Goal: Task Accomplishment & Management: Manage account settings

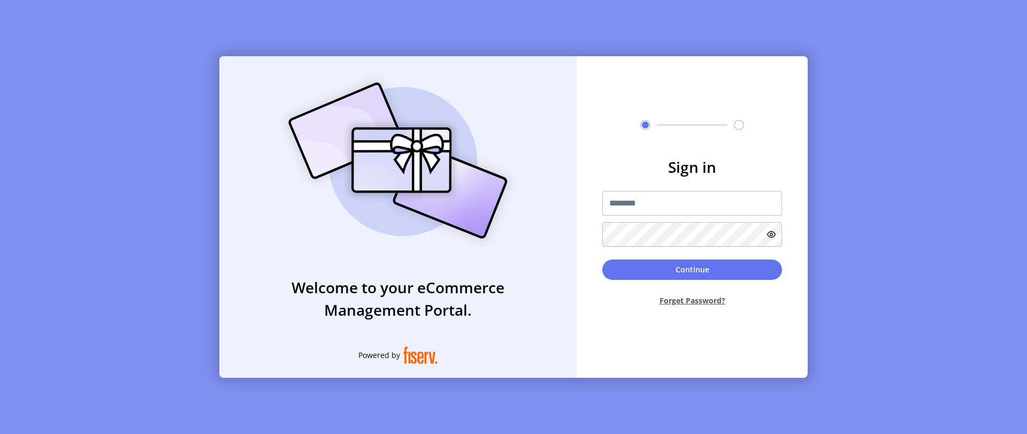
click at [630, 204] on input "text" at bounding box center [692, 203] width 180 height 25
type input "**********"
click at [689, 280] on div "Continue Forget Password?" at bounding box center [692, 287] width 180 height 55
click at [701, 267] on button "Continue" at bounding box center [692, 270] width 180 height 20
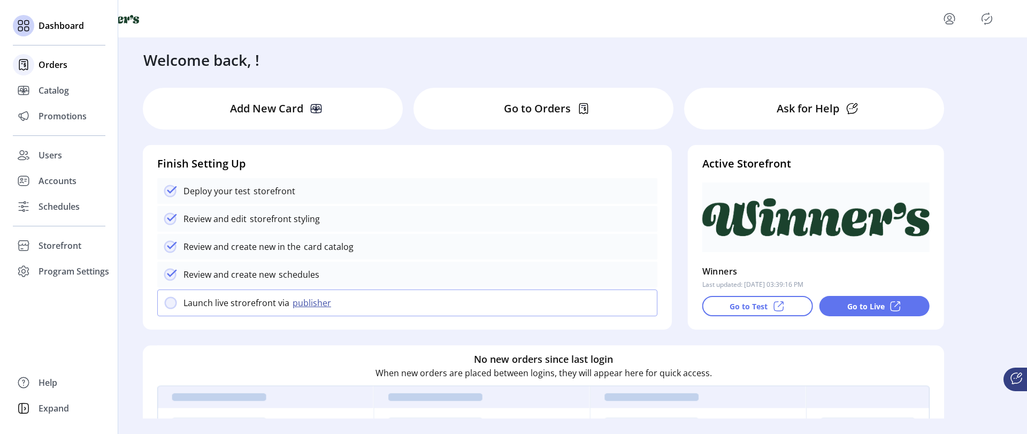
click at [57, 66] on span "Orders" at bounding box center [53, 64] width 29 height 13
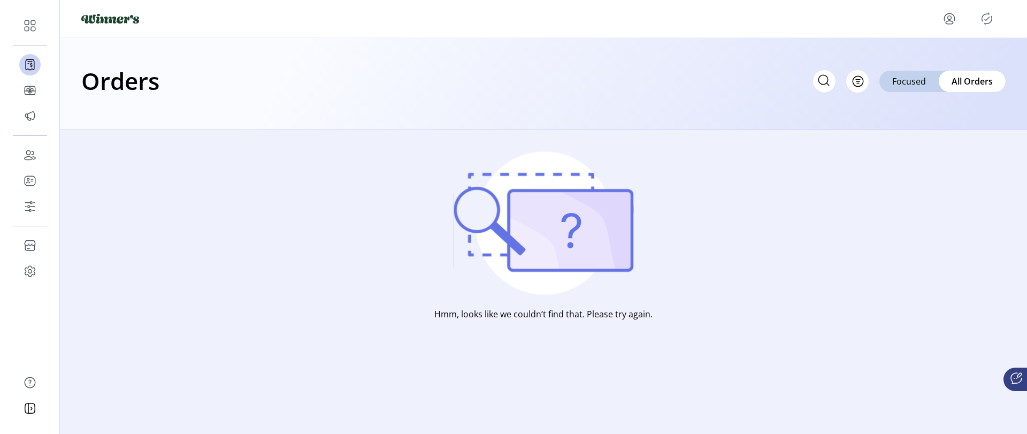
click at [952, 17] on icon "menu" at bounding box center [949, 18] width 17 height 17
click at [912, 62] on span "Sign Out" at bounding box center [911, 61] width 80 height 9
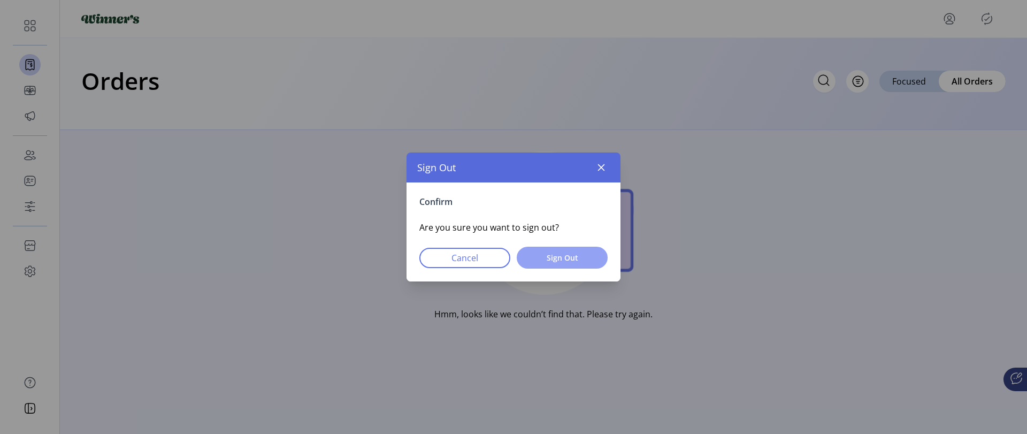
click at [561, 257] on span "Sign Out" at bounding box center [562, 257] width 63 height 11
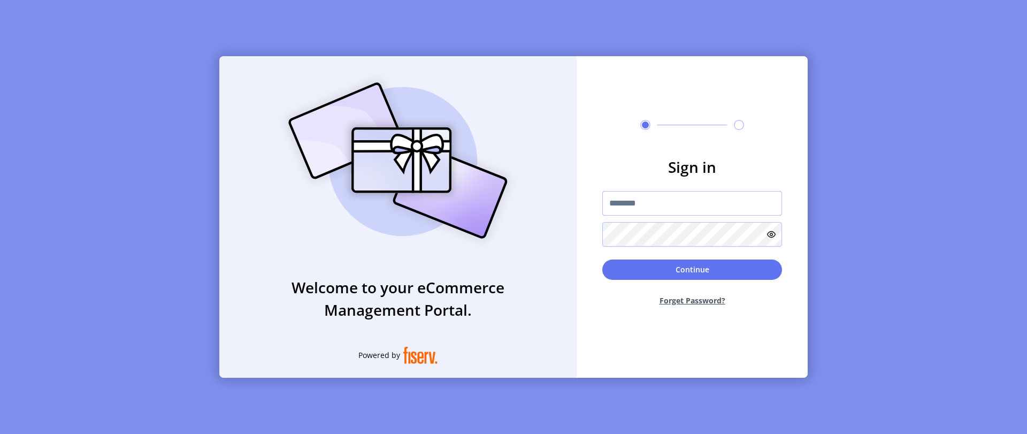
click at [643, 204] on input "text" at bounding box center [692, 203] width 180 height 25
type input "*********"
click at [677, 254] on form "Sign in ********* Continue Forget Password?" at bounding box center [692, 235] width 231 height 159
click at [673, 271] on button "Continue" at bounding box center [692, 270] width 180 height 20
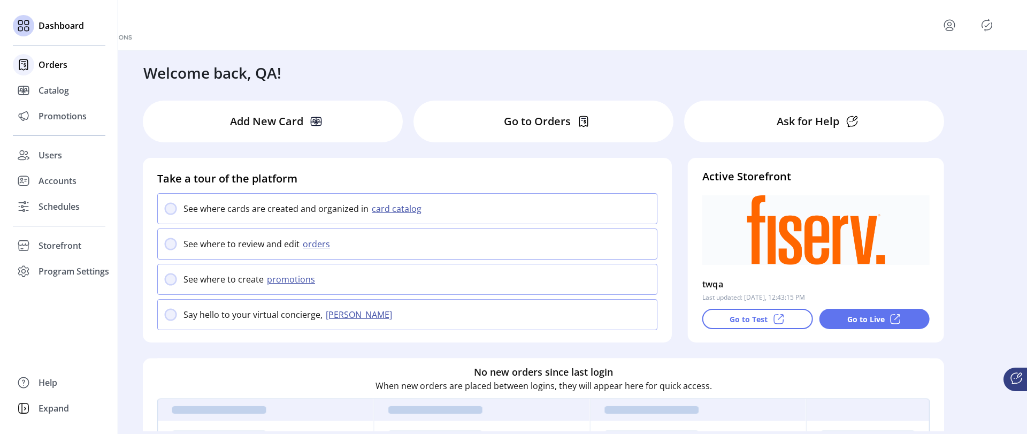
click at [47, 64] on span "Orders" at bounding box center [53, 64] width 29 height 13
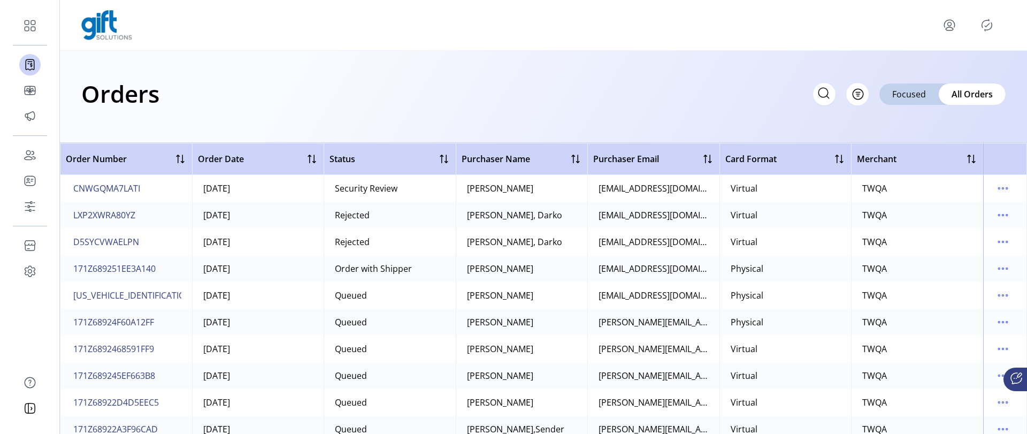
click at [327, 185] on td "Security Review" at bounding box center [390, 188] width 132 height 27
click at [109, 190] on span "CNWGQMA7LATI" at bounding box center [106, 188] width 67 height 13
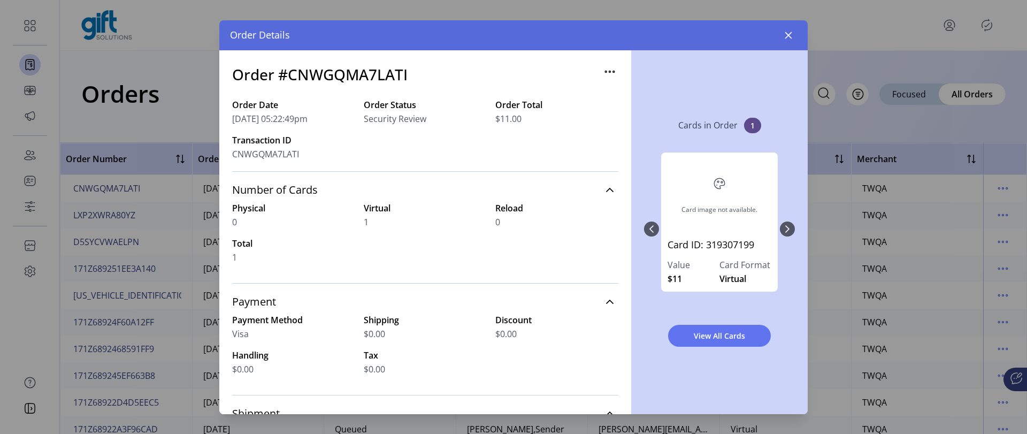
click at [253, 151] on span "CNWGQMA7LATI" at bounding box center [265, 154] width 67 height 13
click at [418, 163] on div "Order Date 08/27/2025 05:22:49pm Order Status Security Review Order Total $11.0…" at bounding box center [425, 134] width 386 height 73
click at [254, 154] on span "CNWGQMA7LATI" at bounding box center [265, 154] width 67 height 13
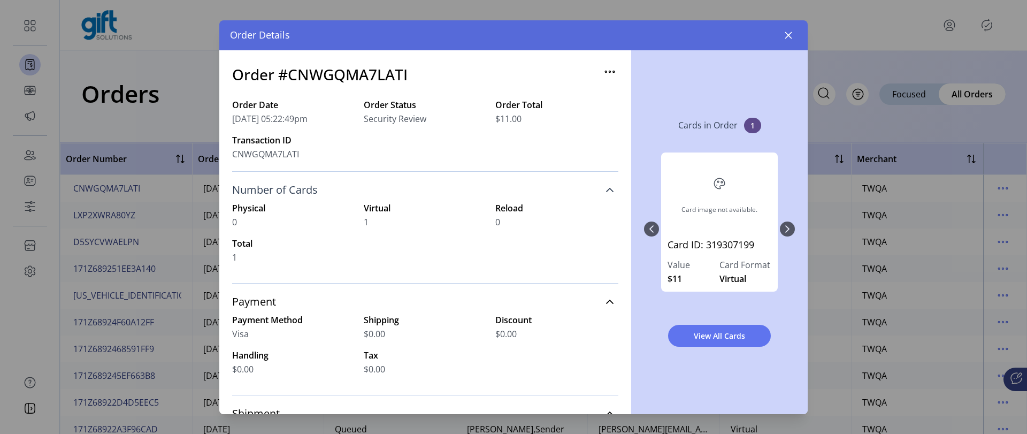
copy span "CNWGQMA7LATI"
click at [792, 31] on icon "button" at bounding box center [788, 35] width 9 height 9
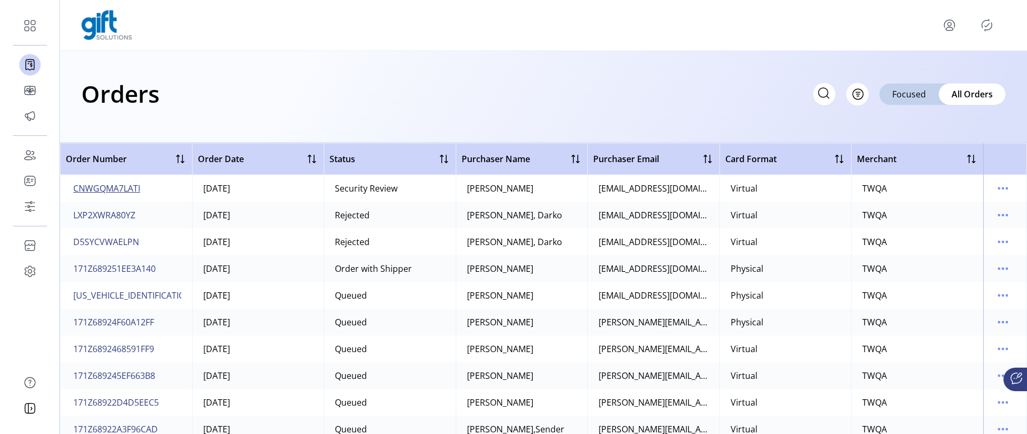
click at [106, 187] on span "CNWGQMA7LATI" at bounding box center [106, 188] width 67 height 13
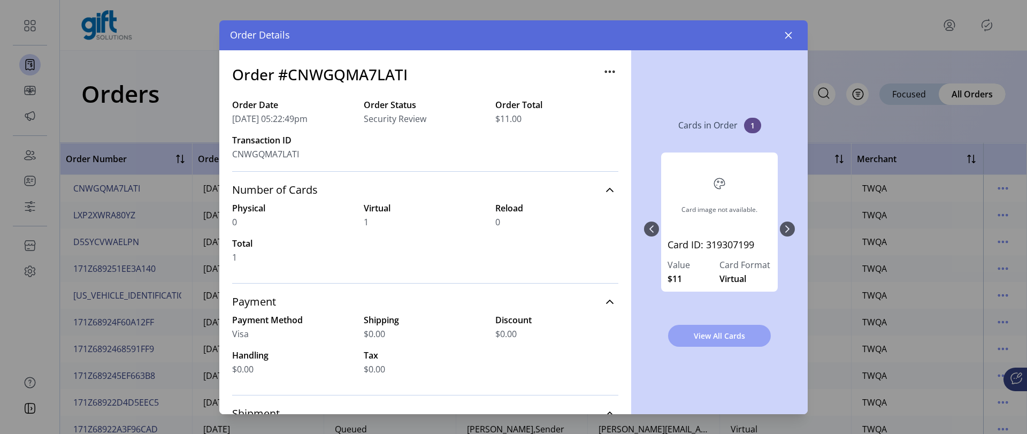
click at [725, 337] on span "View All Cards" at bounding box center [719, 335] width 75 height 11
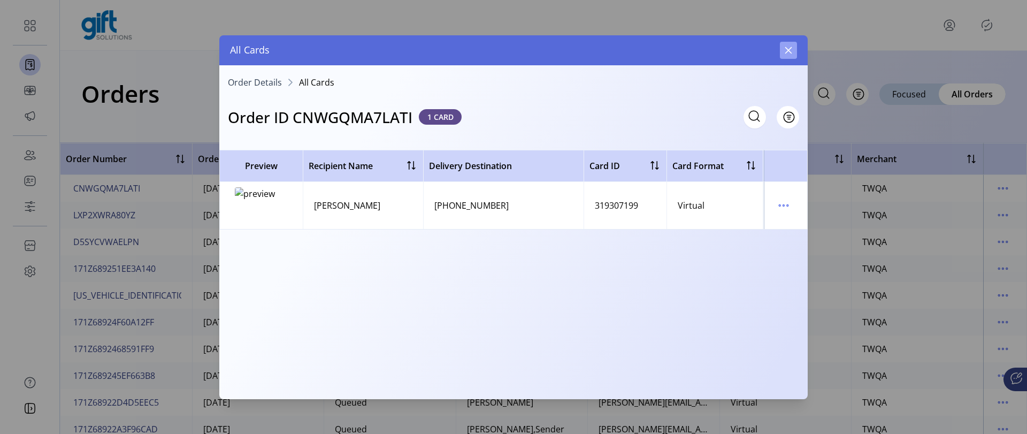
click at [789, 49] on icon "button" at bounding box center [788, 50] width 7 height 7
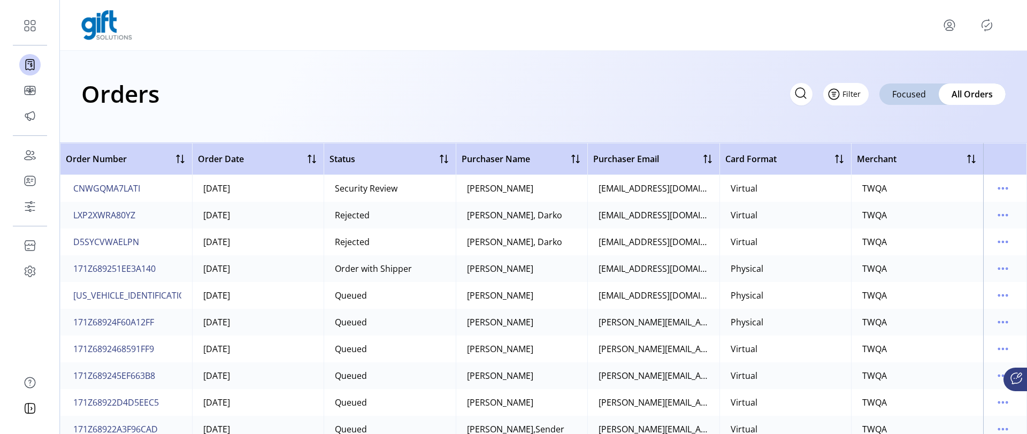
click at [857, 99] on span "Filter" at bounding box center [852, 93] width 18 height 11
click at [880, 137] on span "Status" at bounding box center [877, 135] width 89 height 9
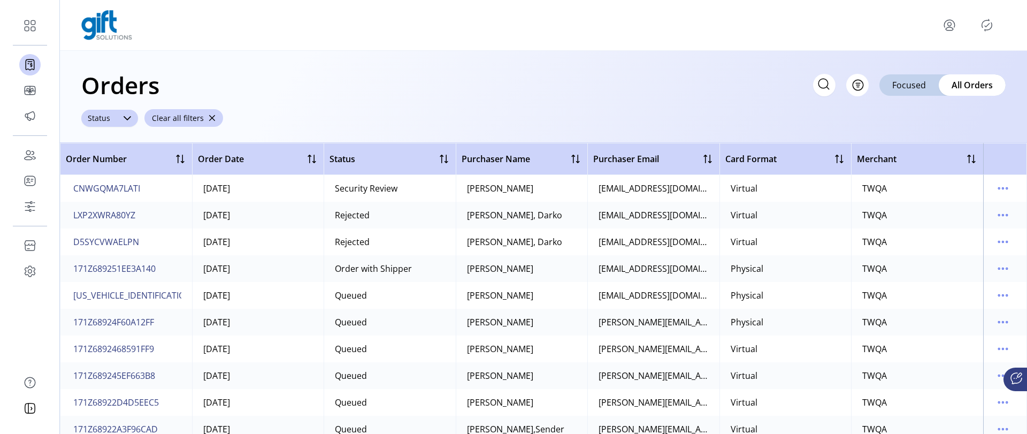
click at [110, 120] on div "Status" at bounding box center [98, 118] width 35 height 17
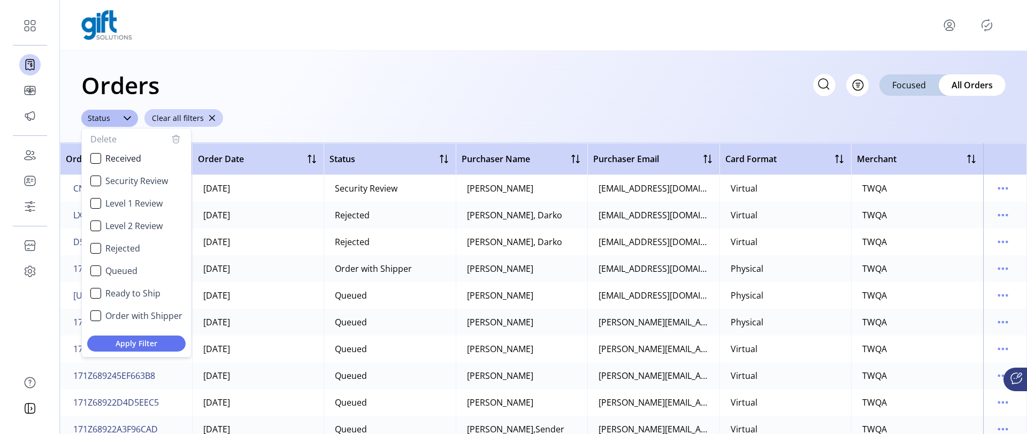
click at [374, 103] on div "Orders Filter Focused All Orders" at bounding box center [543, 84] width 925 height 37
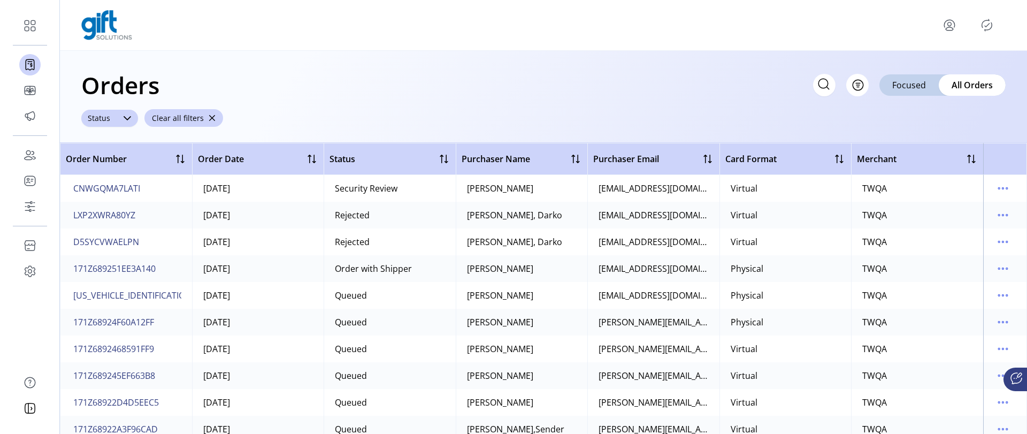
click at [121, 117] on div at bounding box center [127, 118] width 21 height 17
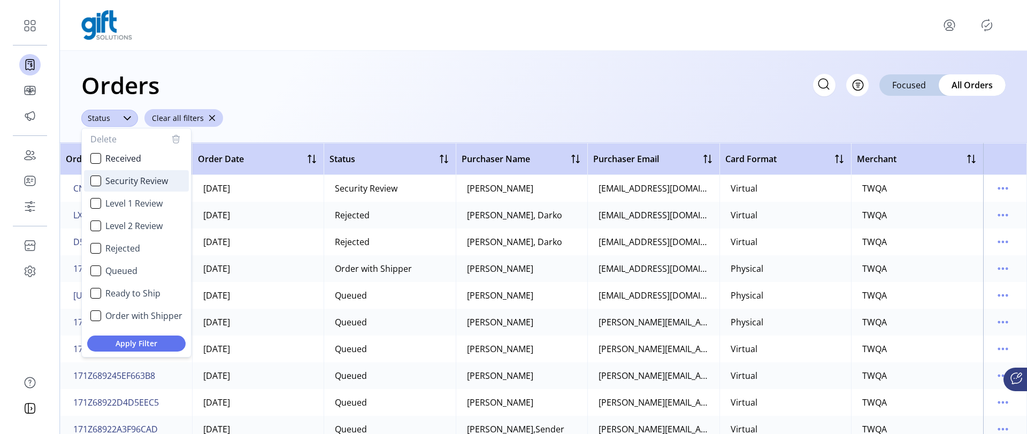
click at [130, 178] on span "Security Review" at bounding box center [136, 180] width 63 height 13
click at [156, 339] on span "Apply Filter" at bounding box center [136, 343] width 81 height 11
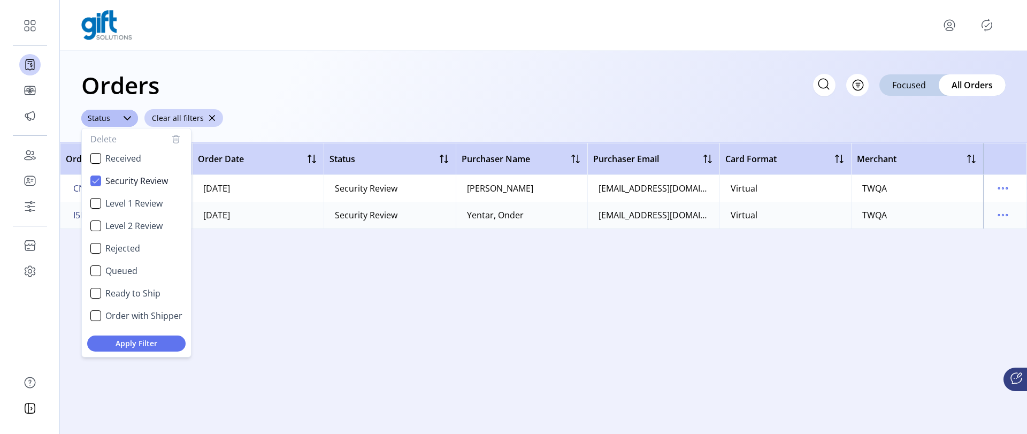
click at [436, 281] on div "Order Number Order Date Status Purchaser Name Purchaser Email Card Format Merch…" at bounding box center [543, 288] width 967 height 291
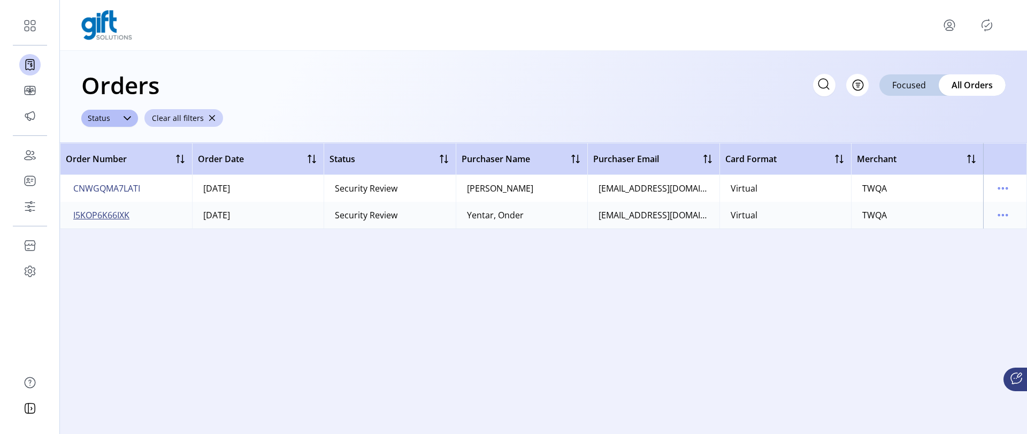
click at [80, 216] on span "I5KOP6K66IXK" at bounding box center [101, 215] width 56 height 13
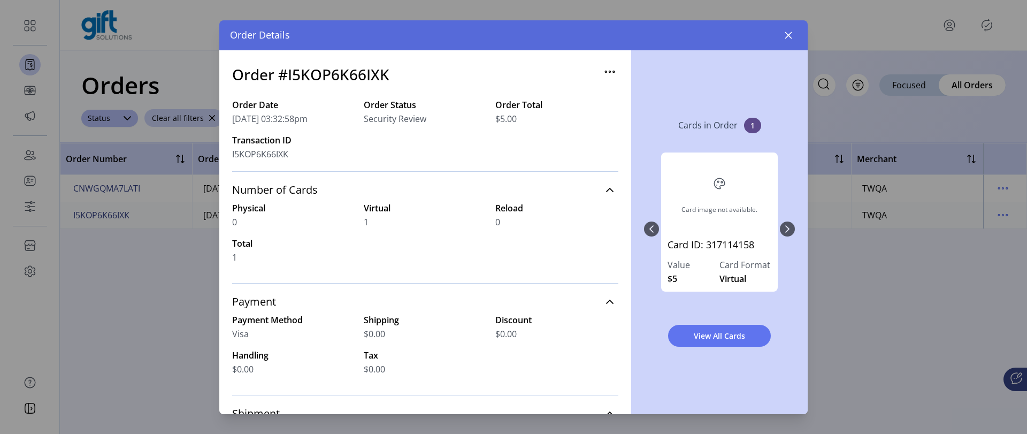
drag, startPoint x: 785, startPoint y: 37, endPoint x: 769, endPoint y: 43, distance: 16.4
click at [785, 38] on icon "button" at bounding box center [788, 35] width 9 height 9
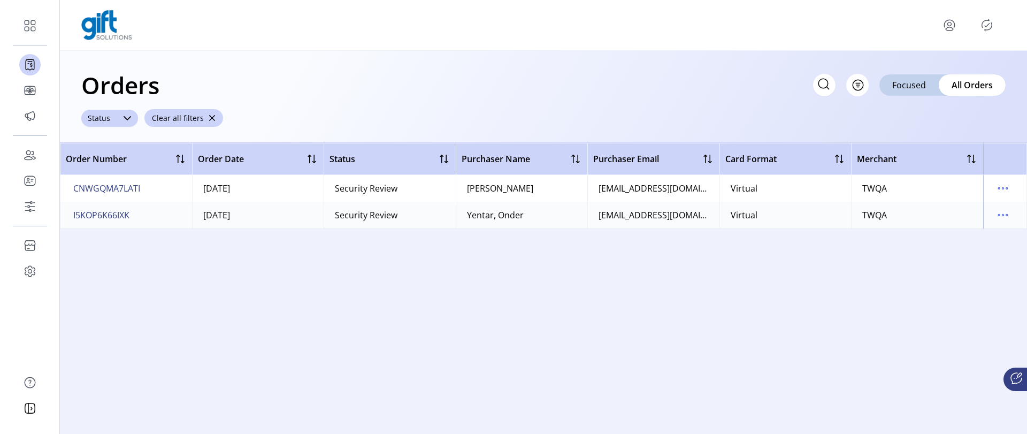
click at [119, 120] on div at bounding box center [127, 118] width 21 height 17
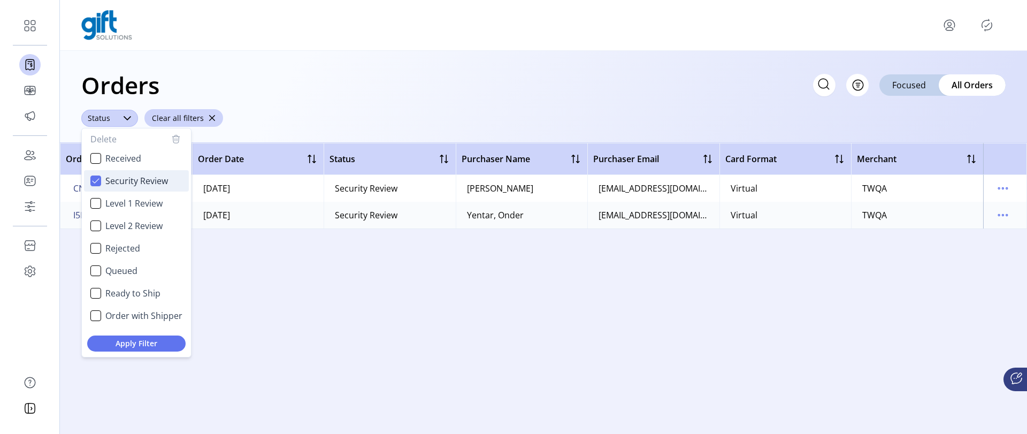
click at [124, 182] on span "Security Review" at bounding box center [136, 180] width 63 height 13
click at [138, 202] on span "Level 1 Review" at bounding box center [133, 203] width 57 height 13
click at [151, 348] on span "Apply Filter" at bounding box center [136, 343] width 81 height 11
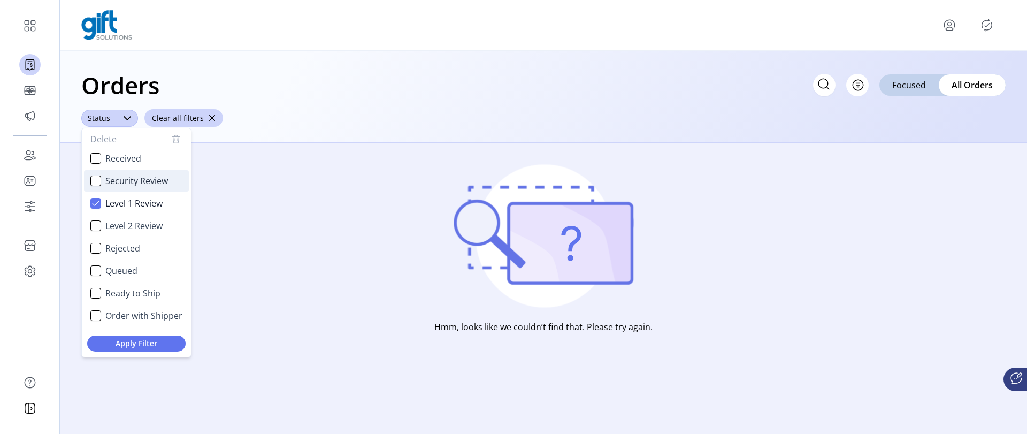
click at [136, 178] on span "Security Review" at bounding box center [136, 180] width 63 height 13
click at [145, 350] on button "Apply Filter" at bounding box center [136, 343] width 98 height 16
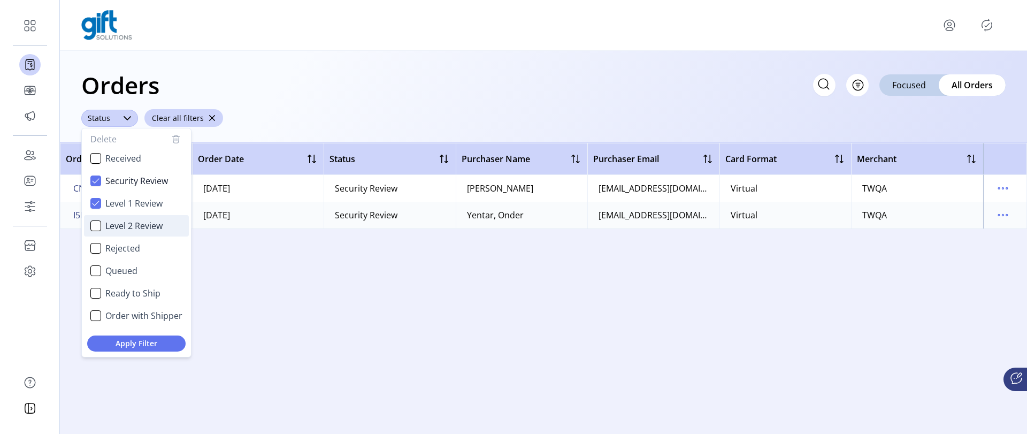
click at [132, 217] on li "Level 2 Review" at bounding box center [136, 225] width 105 height 21
click at [134, 346] on span "Apply Filter" at bounding box center [136, 343] width 81 height 11
click at [127, 253] on span "Rejected" at bounding box center [122, 248] width 35 height 13
click at [140, 352] on div "Apply Filter" at bounding box center [136, 345] width 109 height 24
click at [138, 343] on span "Apply Filter" at bounding box center [136, 343] width 81 height 11
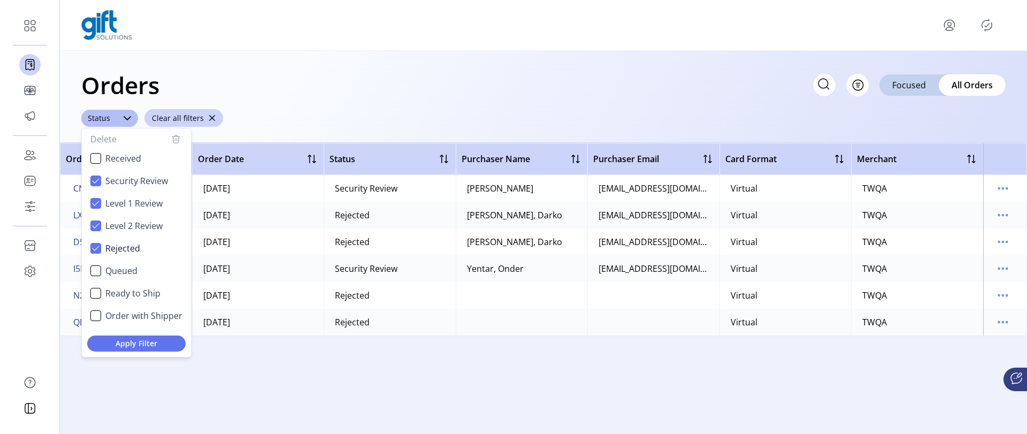
click at [330, 395] on div "Order Number Order Date Status Purchaser Name Purchaser Email Card Format Merch…" at bounding box center [543, 288] width 967 height 291
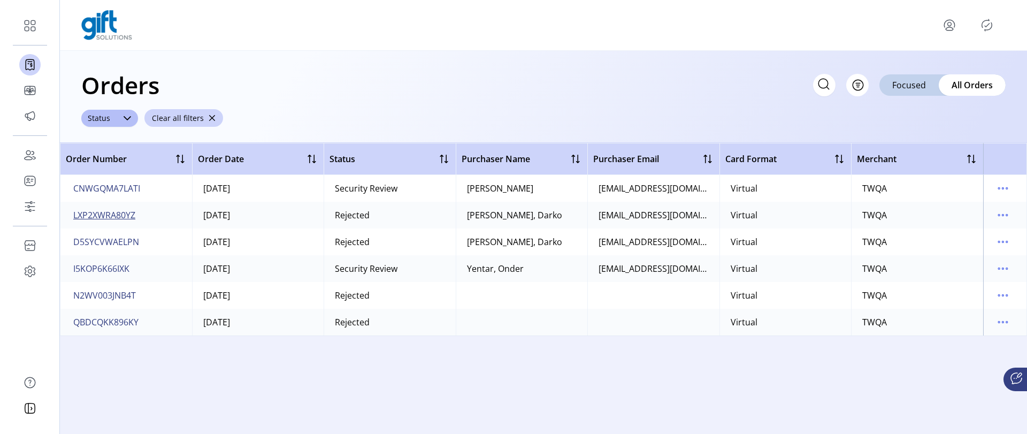
click at [104, 213] on span "LXP2XWRA80YZ" at bounding box center [104, 215] width 62 height 13
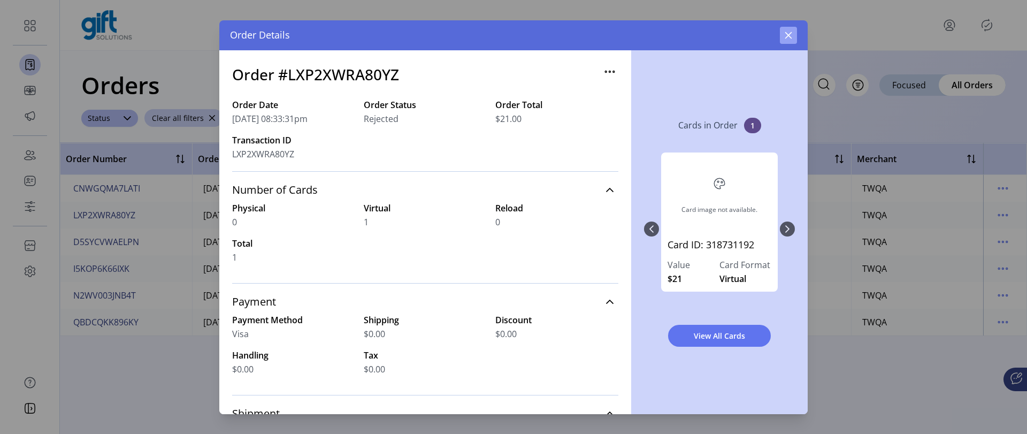
click at [792, 40] on button "button" at bounding box center [788, 35] width 17 height 17
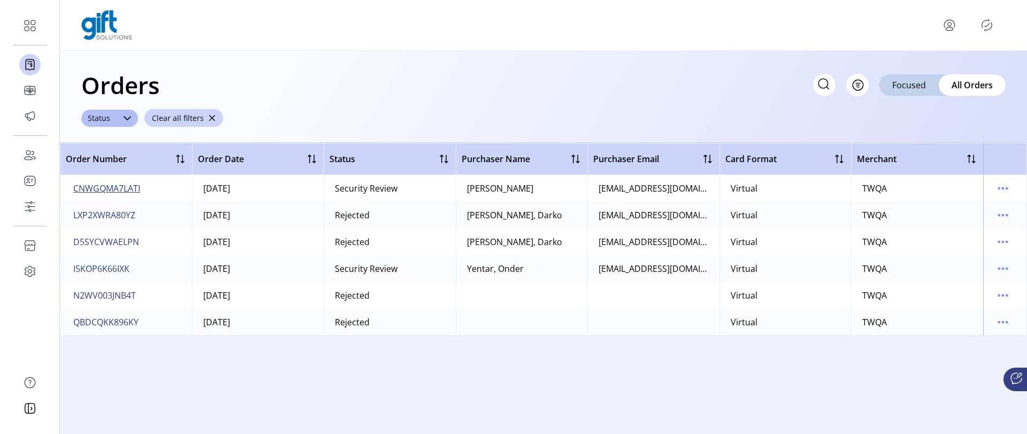
click at [106, 189] on span "CNWGQMA7LATI" at bounding box center [106, 188] width 67 height 13
